Goal: Information Seeking & Learning: Learn about a topic

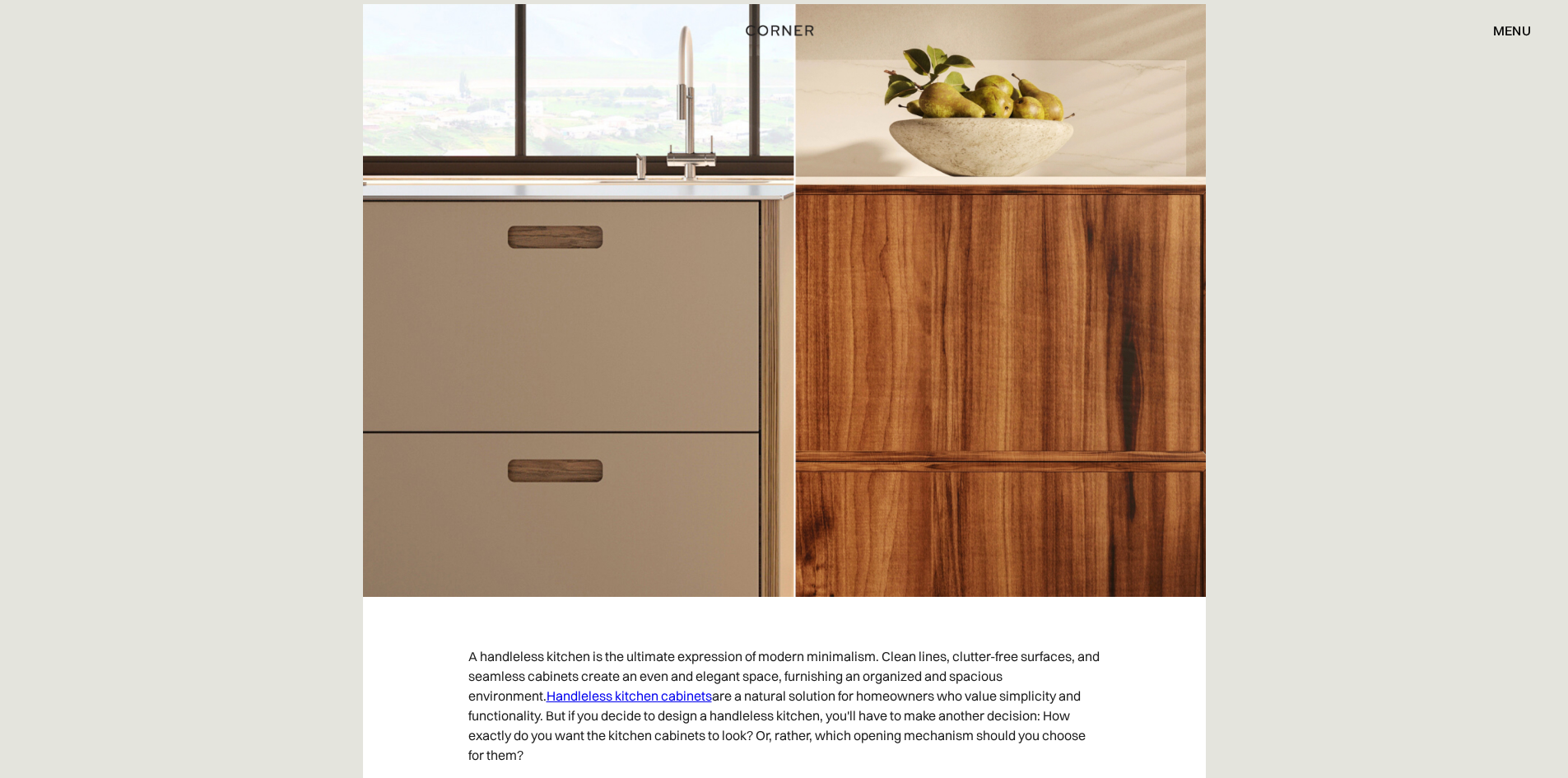
scroll to position [412, 0]
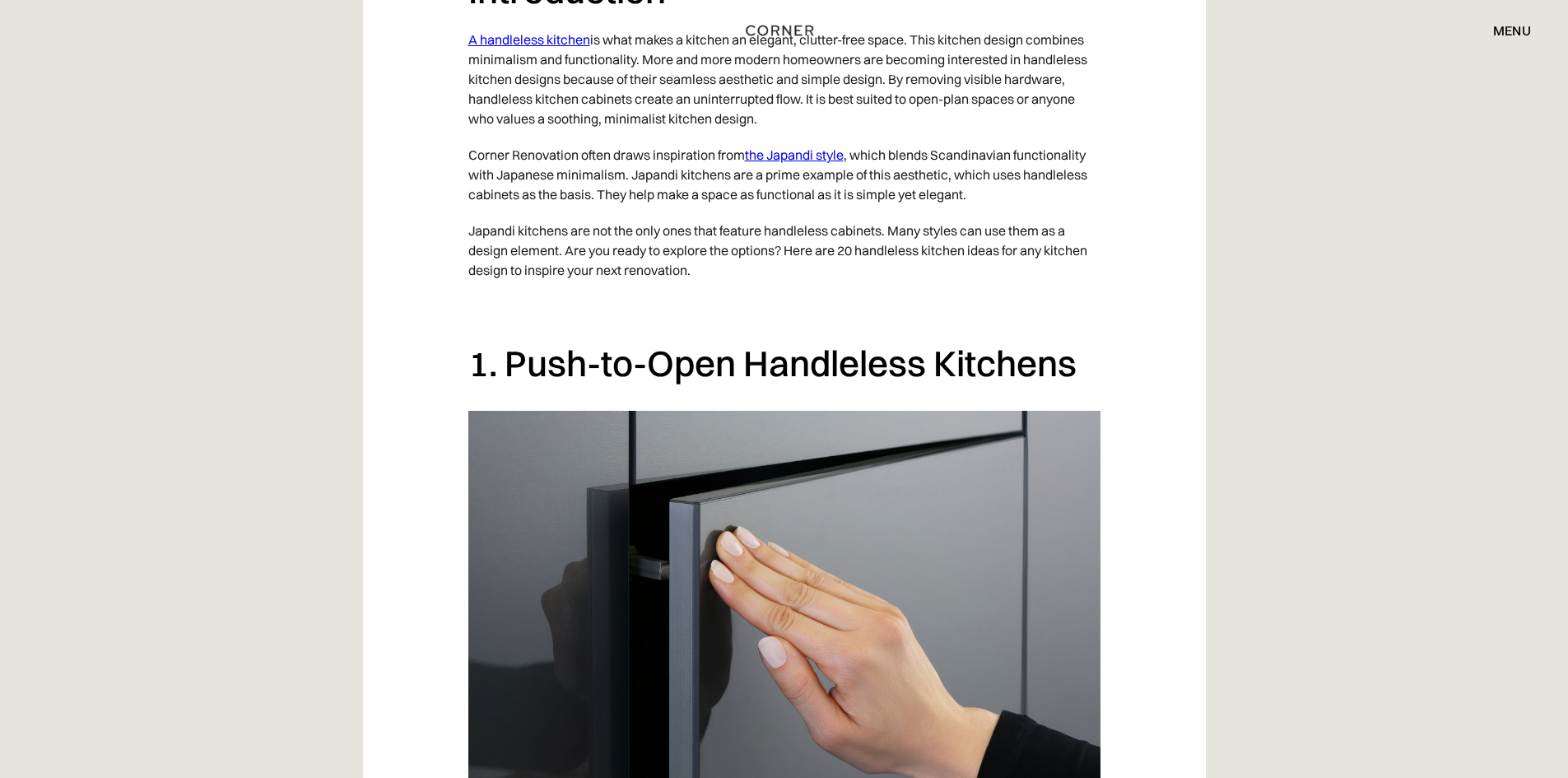
scroll to position [1235, 0]
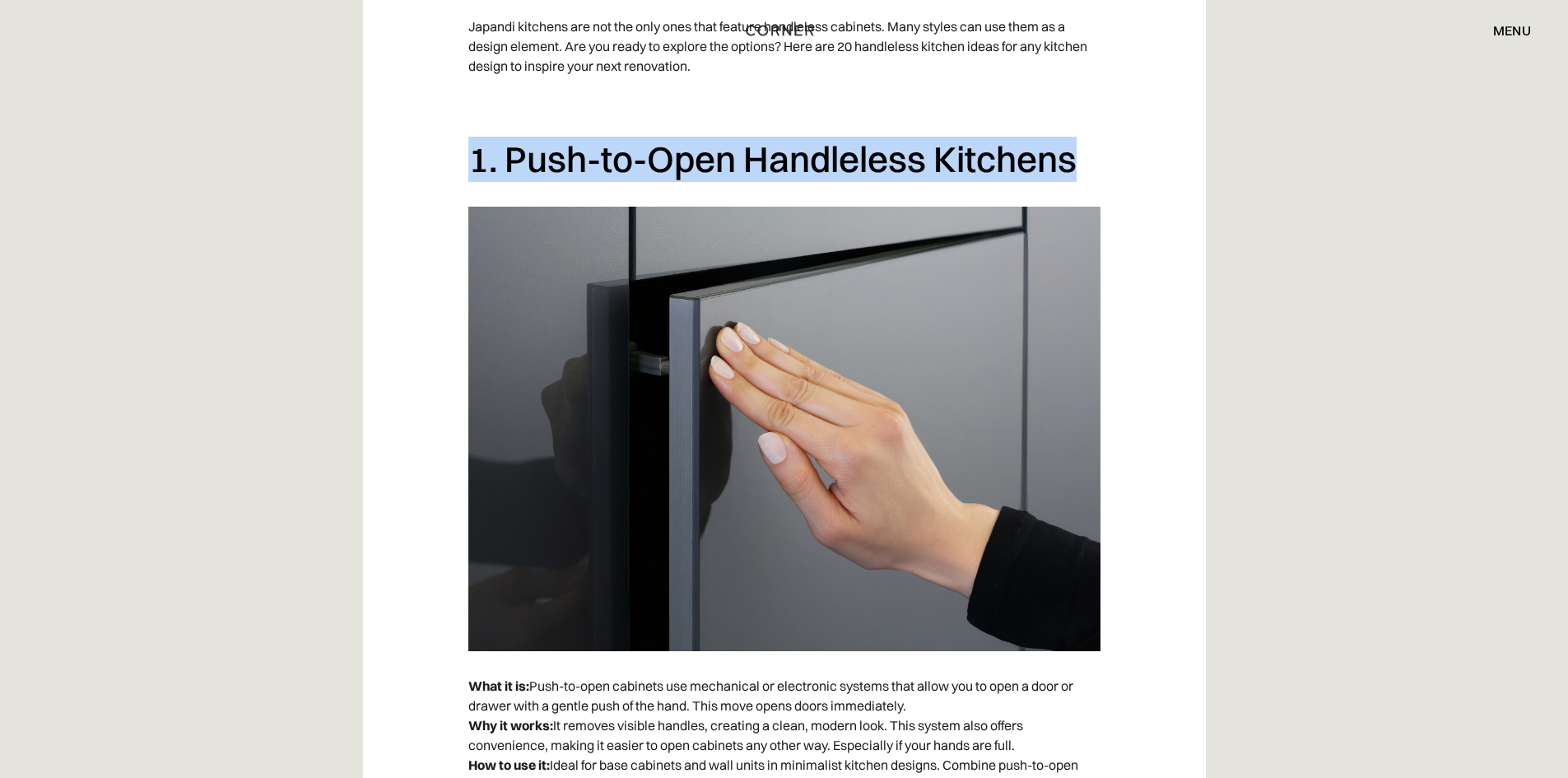
drag, startPoint x: 474, startPoint y: 154, endPoint x: 1106, endPoint y: 150, distance: 632.0
copy h2 "1. Push-to-Open Handleless Kitchens"
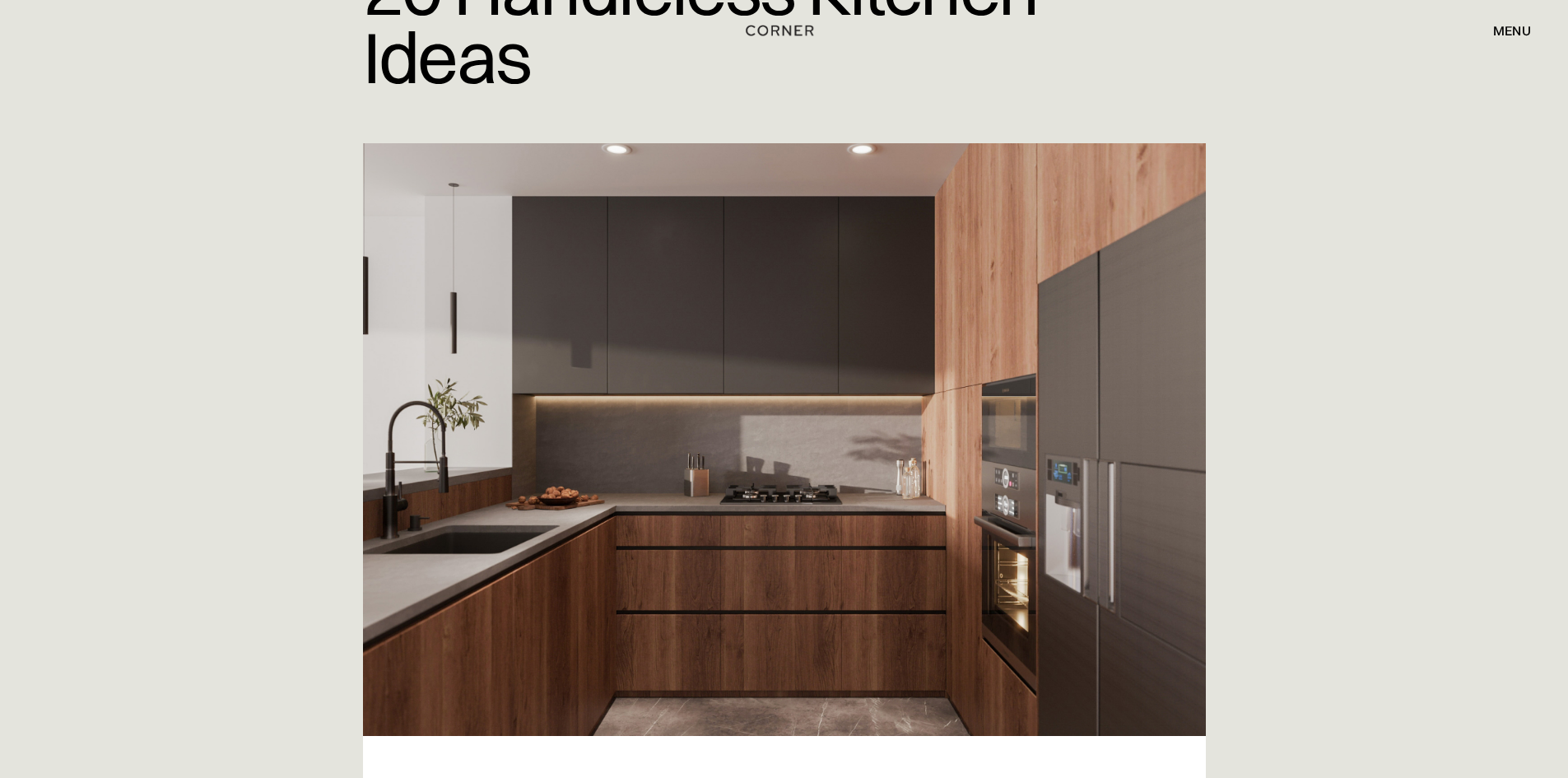
scroll to position [83, 0]
